Goal: Task Accomplishment & Management: Use online tool/utility

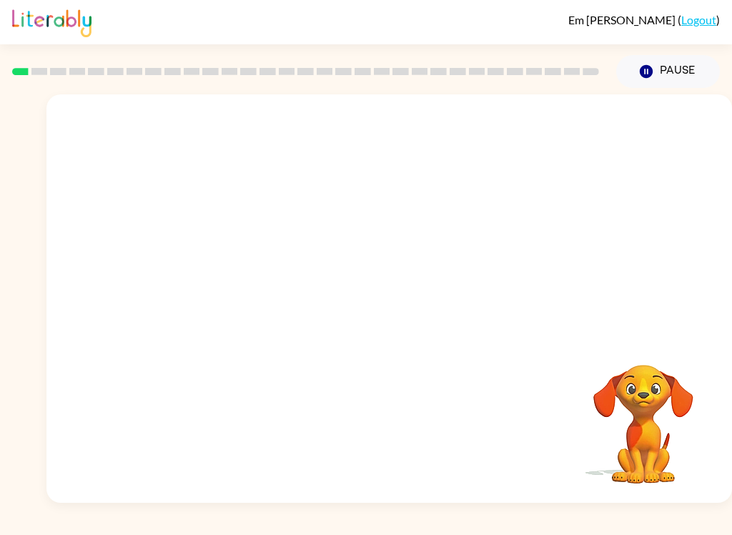
click at [682, 74] on button "Pause Pause" at bounding box center [668, 71] width 104 height 33
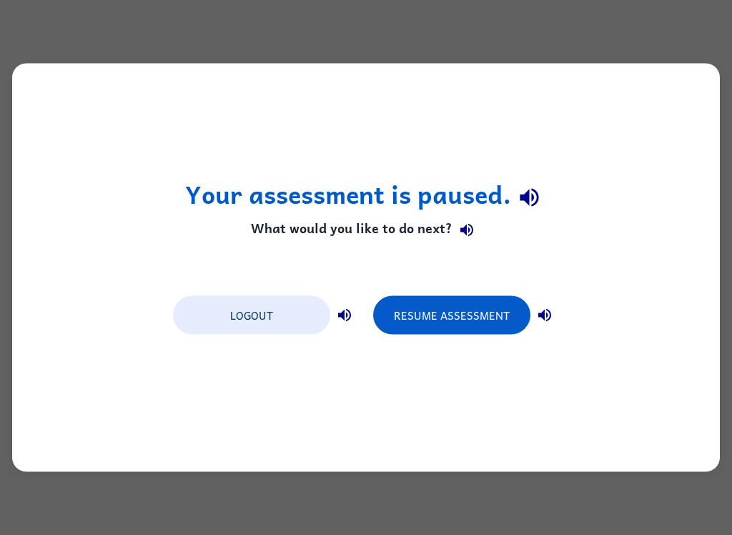
click at [476, 322] on button "Resume Assessment" at bounding box center [451, 315] width 157 height 39
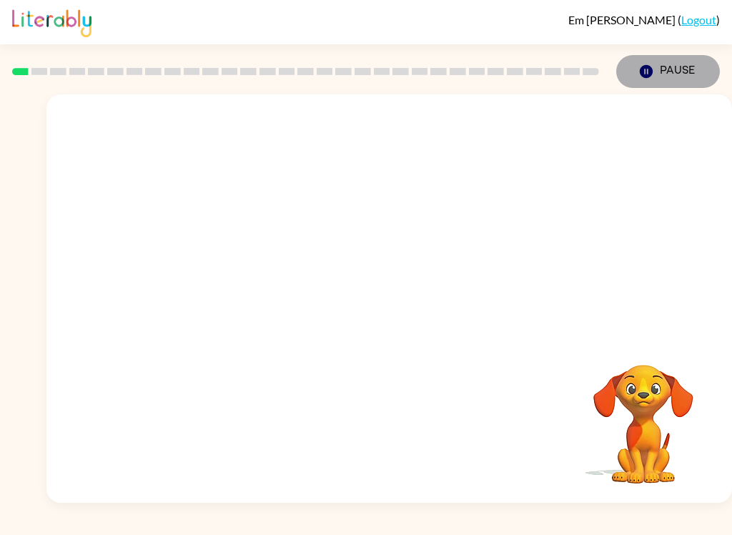
click at [673, 86] on button "Pause Pause" at bounding box center [668, 71] width 104 height 33
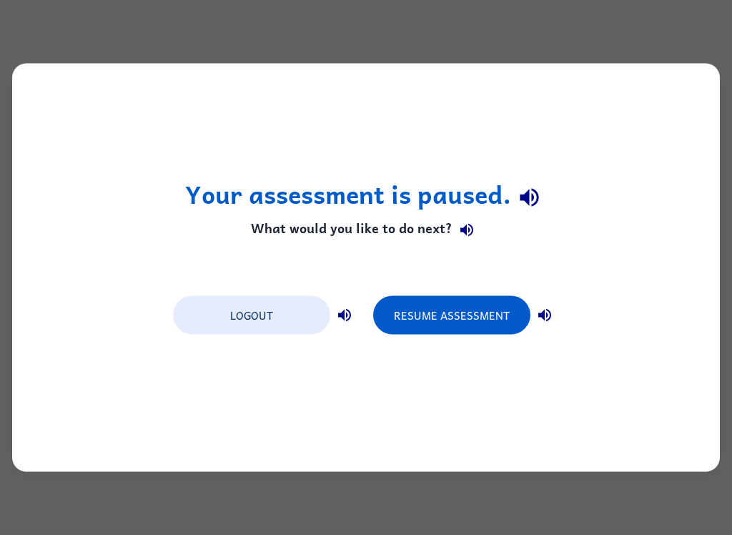
click at [487, 323] on button "Resume Assessment" at bounding box center [451, 315] width 157 height 39
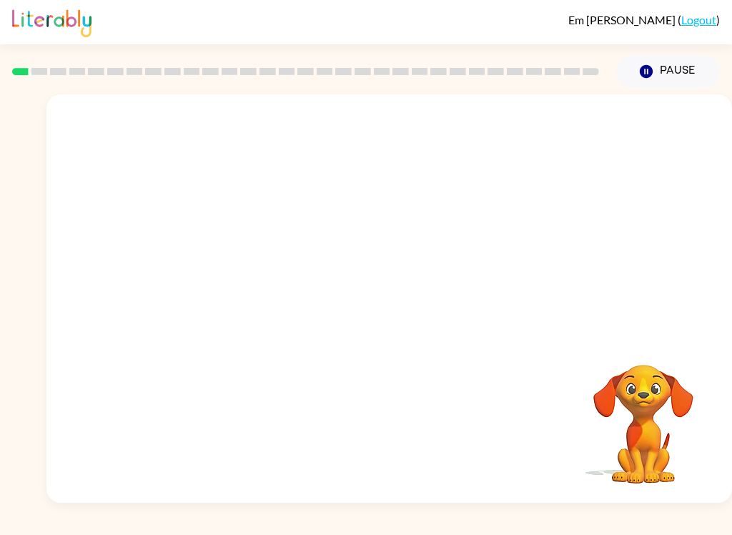
click at [685, 76] on button "Pause Pause" at bounding box center [668, 71] width 104 height 33
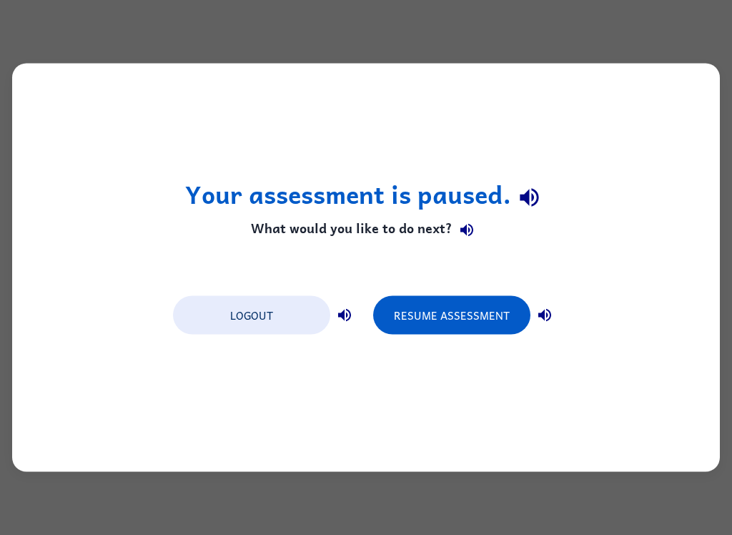
click at [435, 323] on button "Resume Assessment" at bounding box center [451, 315] width 157 height 39
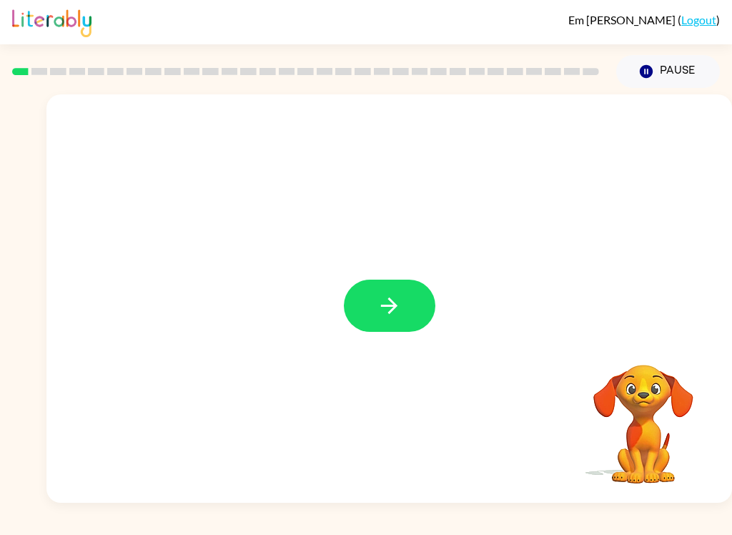
click at [389, 302] on icon "button" at bounding box center [389, 305] width 25 height 25
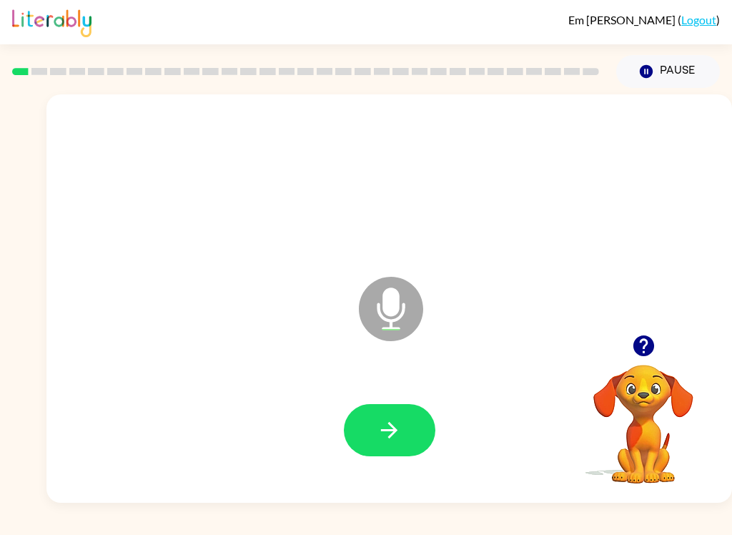
click at [392, 427] on icon "button" at bounding box center [389, 430] width 16 height 16
click at [378, 423] on icon "button" at bounding box center [389, 429] width 25 height 25
click at [392, 425] on icon "button" at bounding box center [389, 430] width 16 height 16
click at [387, 432] on icon "button" at bounding box center [389, 429] width 25 height 25
click at [379, 420] on icon "button" at bounding box center [389, 429] width 25 height 25
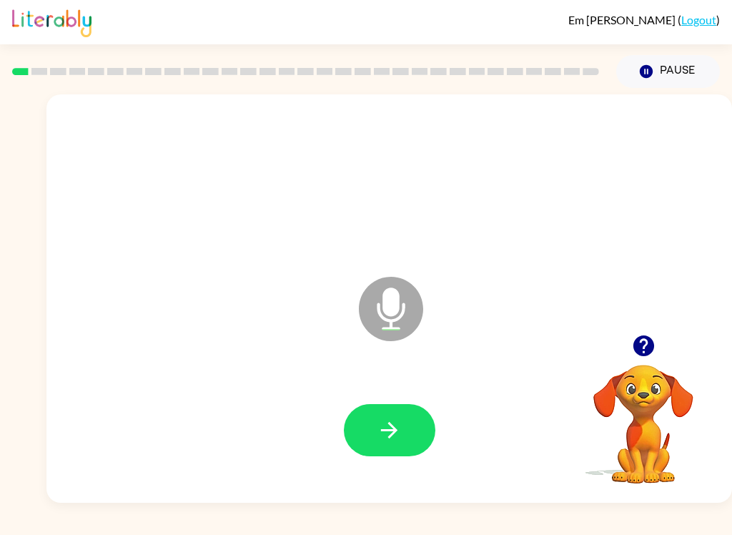
click at [394, 426] on icon "button" at bounding box center [389, 429] width 25 height 25
click at [6, 356] on div "Microphone The Microphone is here when it is your turn to talk Your browser mus…" at bounding box center [366, 295] width 732 height 414
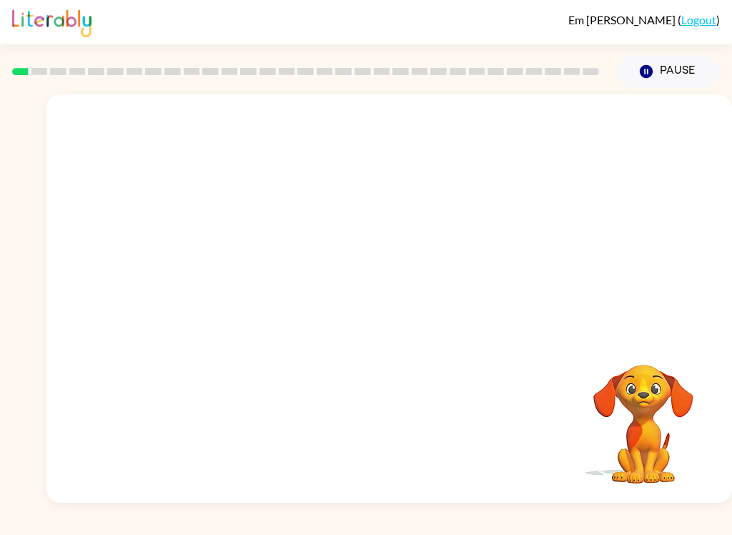
click at [154, 528] on div "[PERSON_NAME] ( Logout ) Pause Pause Your browser must support playing .mp4 fil…" at bounding box center [366, 267] width 732 height 535
click at [139, 529] on div "[PERSON_NAME] ( Logout ) Pause Pause Your browser must support playing .mp4 fil…" at bounding box center [366, 267] width 732 height 535
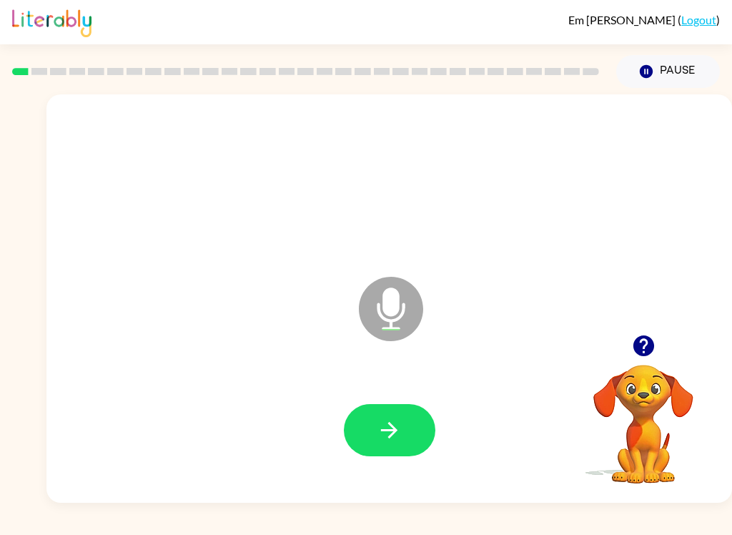
click at [45, 529] on div "[PERSON_NAME] ( Logout ) Pause Pause Microphone The Microphone is here when it …" at bounding box center [366, 267] width 732 height 535
click at [396, 429] on icon "button" at bounding box center [389, 430] width 16 height 16
click at [20, 527] on div "[PERSON_NAME] ( Logout ) Pause Pause Microphone The Microphone is here when it …" at bounding box center [366, 267] width 732 height 535
click at [24, 527] on div "[PERSON_NAME] ( Logout ) Pause Pause Microphone The Microphone is here when it …" at bounding box center [366, 267] width 732 height 535
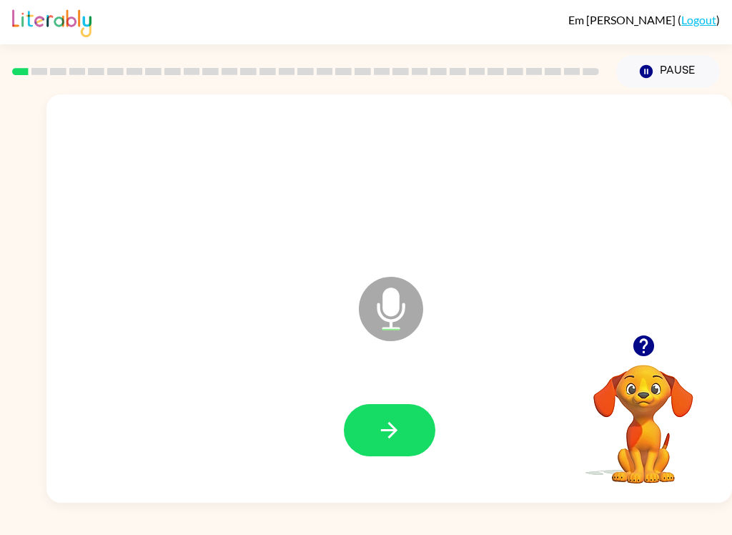
click at [7, 528] on div "[PERSON_NAME] ( Logout ) Pause Pause Microphone The Microphone is here when it …" at bounding box center [366, 267] width 732 height 535
click at [376, 429] on button "button" at bounding box center [389, 430] width 91 height 52
click at [390, 433] on icon "button" at bounding box center [389, 429] width 25 height 25
click at [392, 418] on icon "button" at bounding box center [389, 429] width 25 height 25
click at [407, 427] on button "button" at bounding box center [389, 430] width 91 height 52
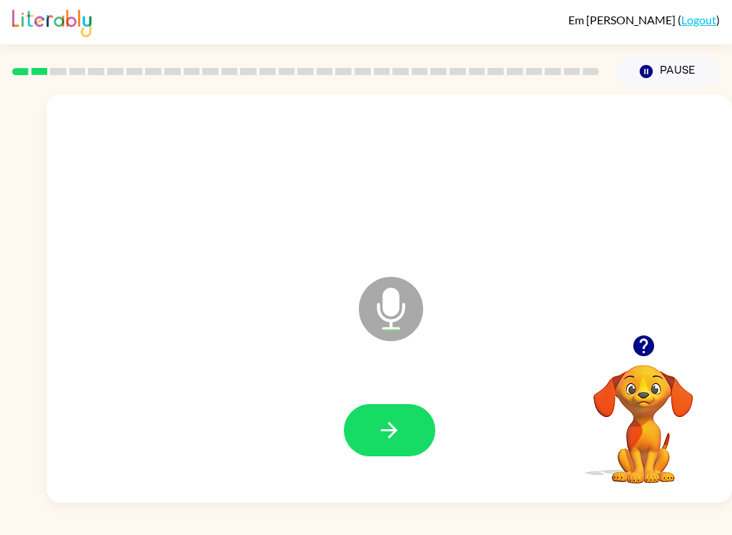
click at [399, 427] on icon "button" at bounding box center [389, 429] width 25 height 25
click at [394, 426] on icon "button" at bounding box center [389, 429] width 25 height 25
click at [420, 449] on button "button" at bounding box center [389, 430] width 91 height 52
click at [409, 437] on button "button" at bounding box center [389, 430] width 91 height 52
click at [421, 425] on button "button" at bounding box center [389, 430] width 91 height 52
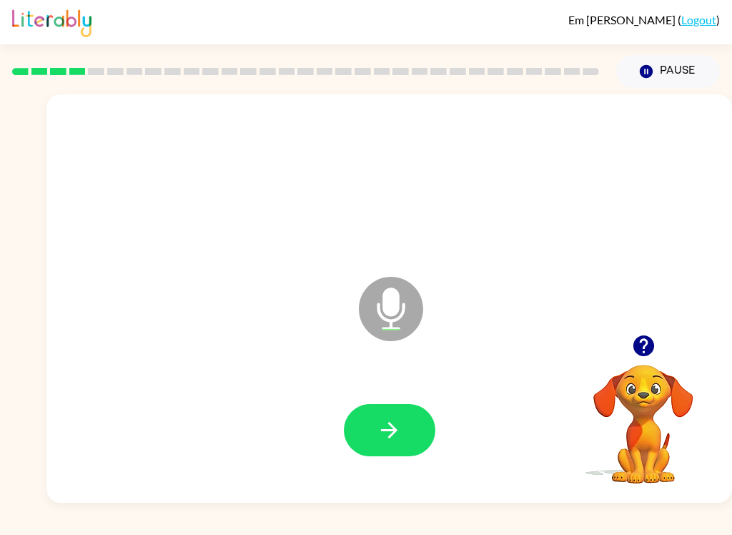
click at [433, 410] on div at bounding box center [389, 430] width 91 height 52
click at [425, 435] on button "button" at bounding box center [389, 430] width 91 height 52
click at [411, 425] on button "button" at bounding box center [389, 430] width 91 height 52
click at [403, 437] on button "button" at bounding box center [389, 430] width 91 height 52
click at [407, 426] on button "button" at bounding box center [389, 430] width 91 height 52
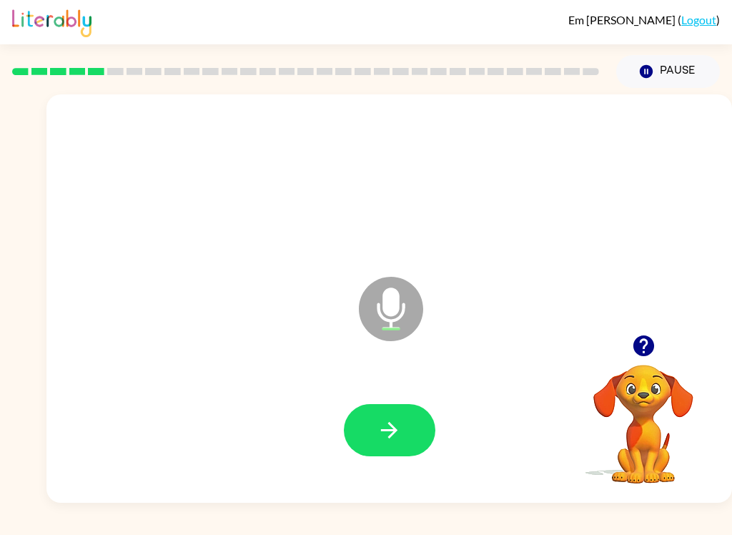
click at [402, 422] on button "button" at bounding box center [389, 430] width 91 height 52
click at [407, 425] on button "button" at bounding box center [389, 430] width 91 height 52
click at [396, 427] on icon "button" at bounding box center [389, 429] width 25 height 25
click at [404, 435] on button "button" at bounding box center [389, 430] width 91 height 52
click at [397, 417] on button "button" at bounding box center [389, 430] width 91 height 52
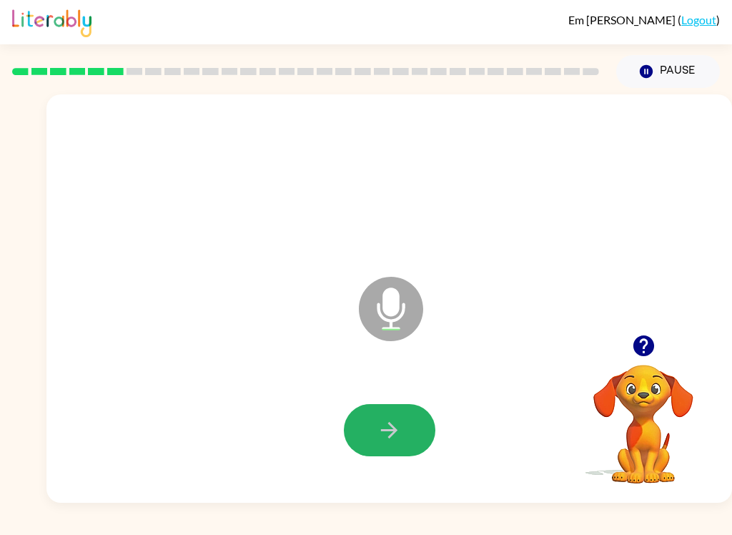
click at [404, 423] on button "button" at bounding box center [389, 430] width 91 height 52
click at [398, 435] on icon "button" at bounding box center [389, 429] width 25 height 25
click at [397, 408] on button "button" at bounding box center [389, 430] width 91 height 52
click at [389, 411] on button "button" at bounding box center [389, 430] width 91 height 52
click at [416, 433] on button "button" at bounding box center [389, 430] width 91 height 52
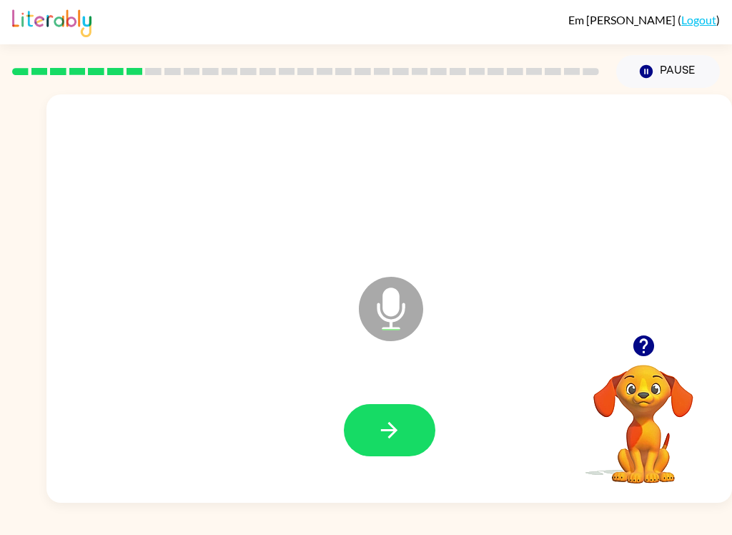
click at [401, 425] on icon "button" at bounding box center [389, 429] width 25 height 25
click at [392, 425] on icon "button" at bounding box center [389, 430] width 16 height 16
click at [384, 425] on icon "button" at bounding box center [389, 429] width 25 height 25
click at [393, 439] on icon "button" at bounding box center [389, 429] width 25 height 25
click at [399, 430] on icon "button" at bounding box center [389, 429] width 25 height 25
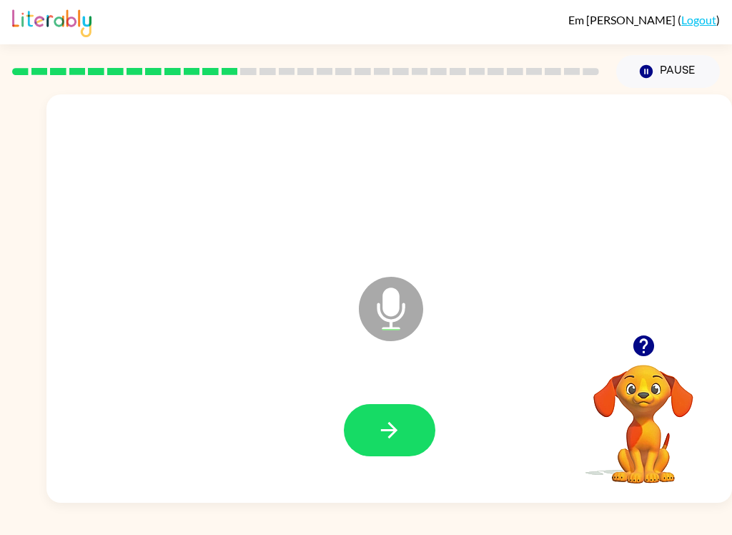
click at [399, 435] on icon "button" at bounding box center [389, 429] width 25 height 25
click at [381, 437] on icon "button" at bounding box center [389, 429] width 25 height 25
click at [420, 427] on button "button" at bounding box center [389, 430] width 91 height 52
click at [374, 419] on button "button" at bounding box center [389, 430] width 91 height 52
click at [378, 430] on icon "button" at bounding box center [389, 429] width 25 height 25
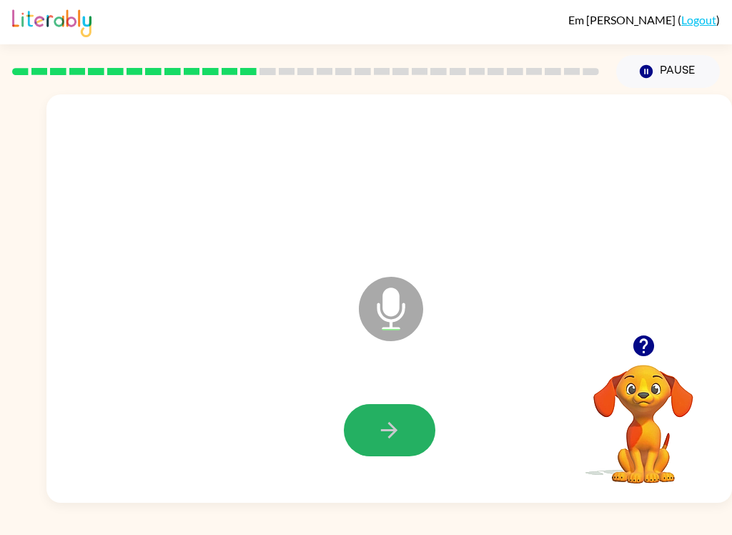
click at [391, 427] on icon "button" at bounding box center [389, 429] width 25 height 25
click at [377, 440] on icon "button" at bounding box center [389, 429] width 25 height 25
click at [397, 436] on icon "button" at bounding box center [389, 429] width 25 height 25
click at [386, 432] on icon "button" at bounding box center [389, 429] width 25 height 25
click at [394, 428] on icon "button" at bounding box center [389, 430] width 16 height 16
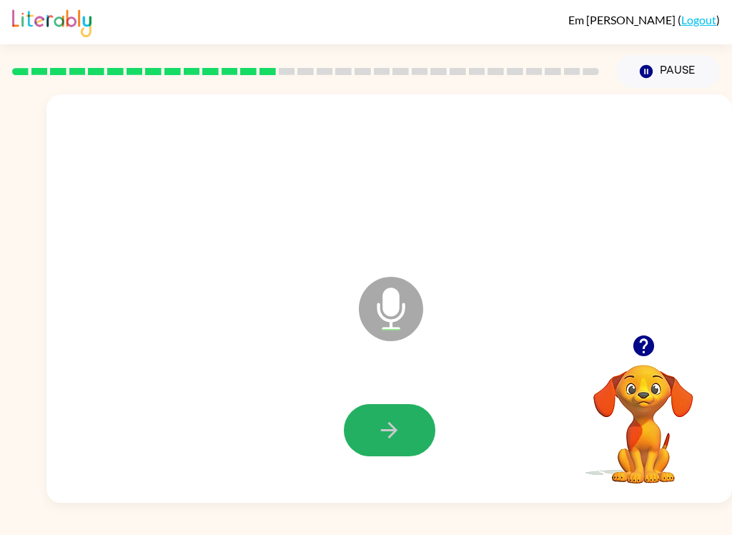
click at [386, 430] on icon "button" at bounding box center [389, 430] width 16 height 16
click at [401, 432] on icon "button" at bounding box center [389, 429] width 25 height 25
click at [382, 437] on icon "button" at bounding box center [389, 429] width 25 height 25
click at [385, 432] on icon "button" at bounding box center [389, 429] width 25 height 25
click at [377, 436] on icon "button" at bounding box center [389, 429] width 25 height 25
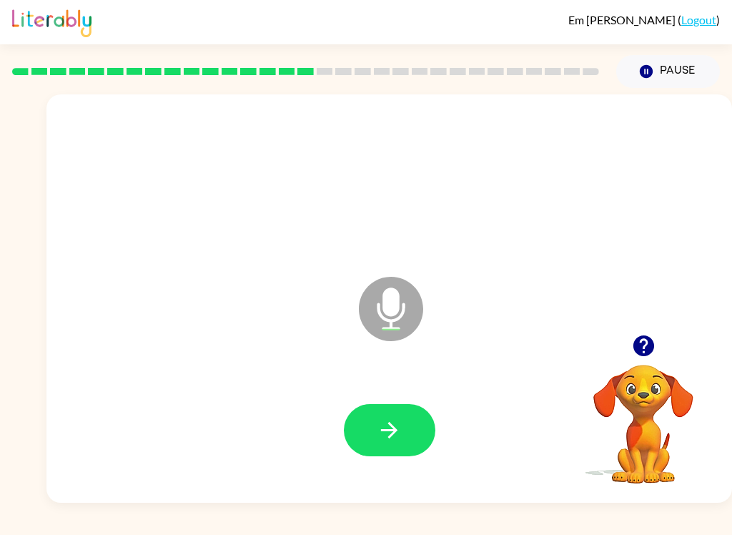
click at [392, 439] on icon "button" at bounding box center [389, 429] width 25 height 25
click at [330, 208] on div at bounding box center [389, 181] width 657 height 117
click at [399, 436] on icon "button" at bounding box center [389, 429] width 25 height 25
click at [381, 433] on icon "button" at bounding box center [389, 429] width 25 height 25
click at [386, 420] on icon "button" at bounding box center [389, 429] width 25 height 25
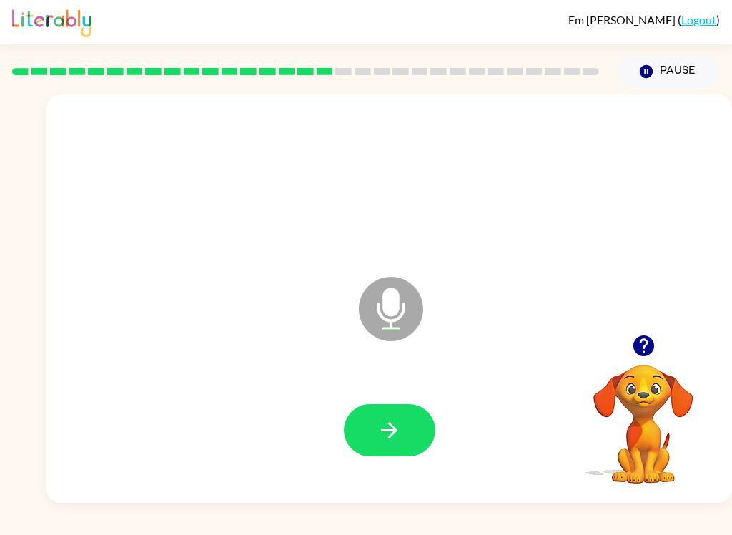
click at [399, 420] on icon "button" at bounding box center [389, 429] width 25 height 25
click at [386, 420] on icon "button" at bounding box center [389, 429] width 25 height 25
click at [377, 423] on icon "button" at bounding box center [389, 429] width 25 height 25
click at [369, 433] on button "button" at bounding box center [389, 430] width 91 height 52
click at [383, 432] on icon "button" at bounding box center [389, 429] width 25 height 25
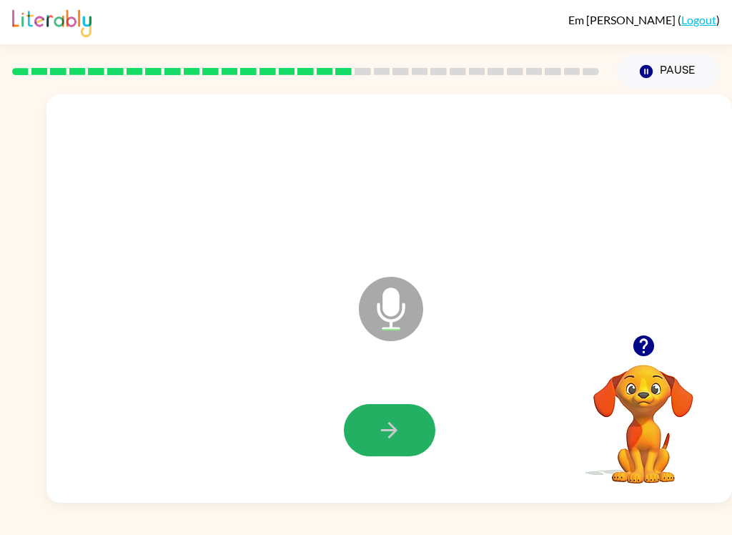
click at [381, 432] on icon "button" at bounding box center [389, 429] width 25 height 25
click at [374, 431] on button "button" at bounding box center [389, 430] width 91 height 52
click at [391, 441] on icon "button" at bounding box center [389, 429] width 25 height 25
click at [390, 436] on icon "button" at bounding box center [389, 430] width 16 height 16
click at [377, 430] on icon "button" at bounding box center [389, 429] width 25 height 25
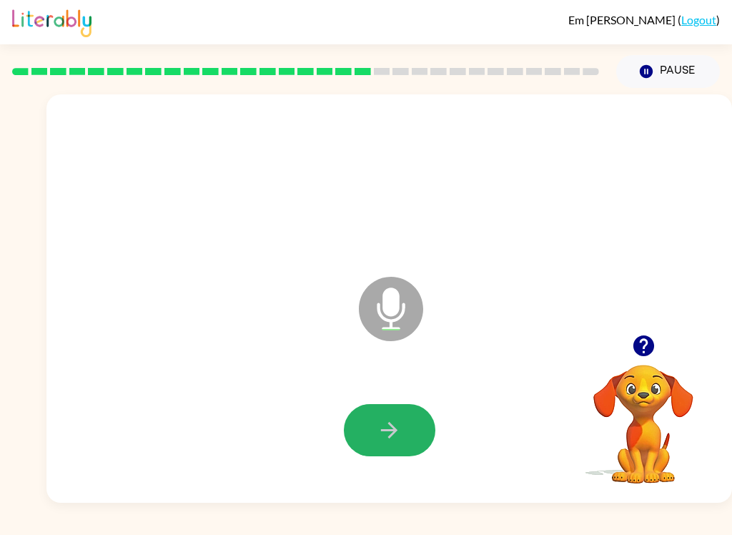
click at [387, 415] on button "button" at bounding box center [389, 430] width 91 height 52
click at [381, 429] on icon "button" at bounding box center [389, 429] width 25 height 25
click at [368, 411] on button "button" at bounding box center [389, 430] width 91 height 52
click at [379, 407] on button "button" at bounding box center [389, 430] width 91 height 52
click at [378, 432] on icon "button" at bounding box center [389, 429] width 25 height 25
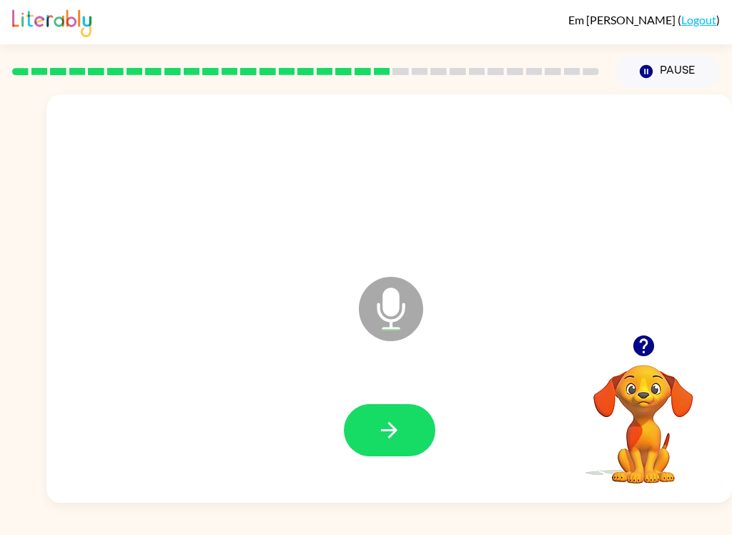
click at [382, 430] on icon "button" at bounding box center [389, 430] width 16 height 16
click at [400, 413] on button "button" at bounding box center [389, 430] width 91 height 52
click at [368, 440] on button "button" at bounding box center [389, 430] width 91 height 52
click at [383, 427] on icon "button" at bounding box center [389, 429] width 25 height 25
click at [387, 421] on icon "button" at bounding box center [389, 429] width 25 height 25
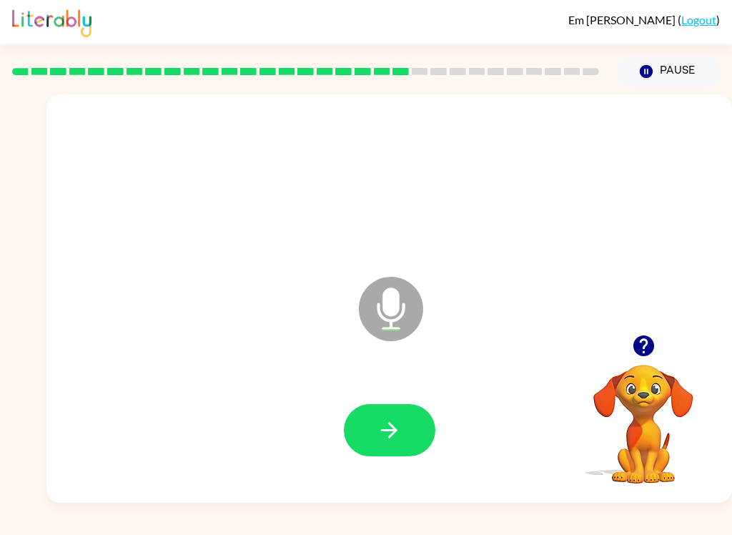
click at [369, 420] on button "button" at bounding box center [389, 430] width 91 height 52
click at [403, 430] on button "button" at bounding box center [389, 430] width 91 height 52
click at [386, 414] on button "button" at bounding box center [389, 430] width 91 height 52
click at [377, 420] on icon "button" at bounding box center [389, 429] width 25 height 25
click at [378, 414] on button "button" at bounding box center [389, 430] width 91 height 52
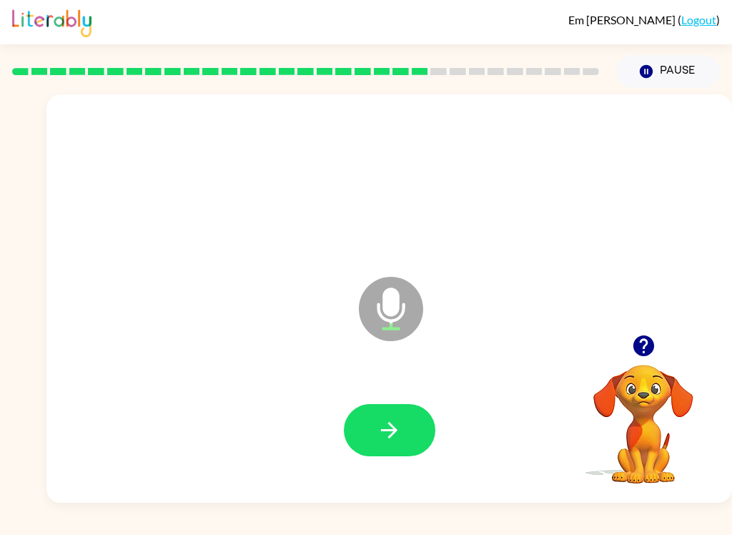
click at [407, 450] on button "button" at bounding box center [389, 430] width 91 height 52
click at [379, 425] on icon "button" at bounding box center [389, 429] width 25 height 25
click at [384, 432] on icon "button" at bounding box center [389, 429] width 25 height 25
click at [393, 430] on icon "button" at bounding box center [389, 430] width 16 height 16
click at [375, 443] on button "button" at bounding box center [389, 430] width 91 height 52
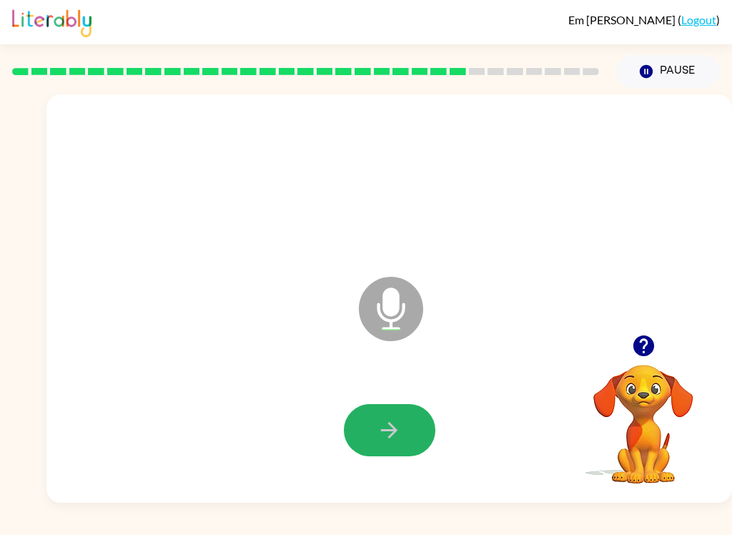
click at [390, 420] on icon "button" at bounding box center [389, 429] width 25 height 25
click at [374, 422] on button "button" at bounding box center [389, 430] width 91 height 52
click at [675, 69] on button "Pause Pause" at bounding box center [668, 71] width 104 height 33
